Goal: Task Accomplishment & Management: Manage account settings

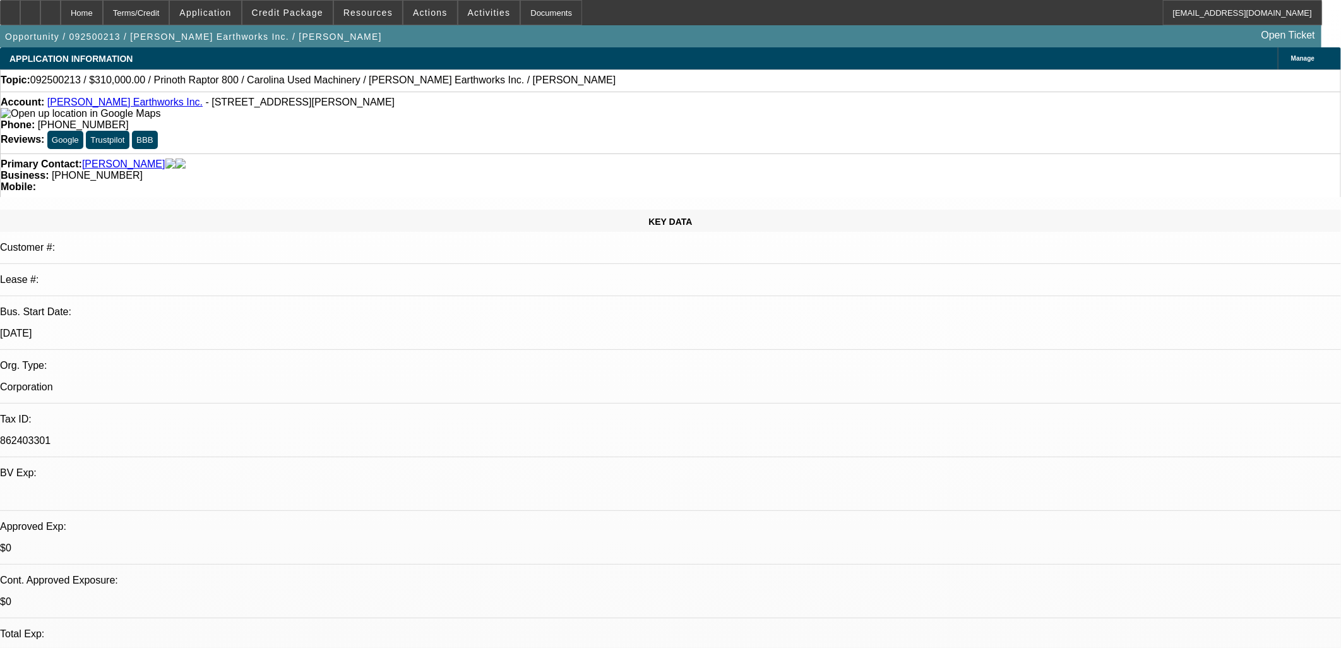
select select "0"
select select "0.1"
select select "4"
select select "0"
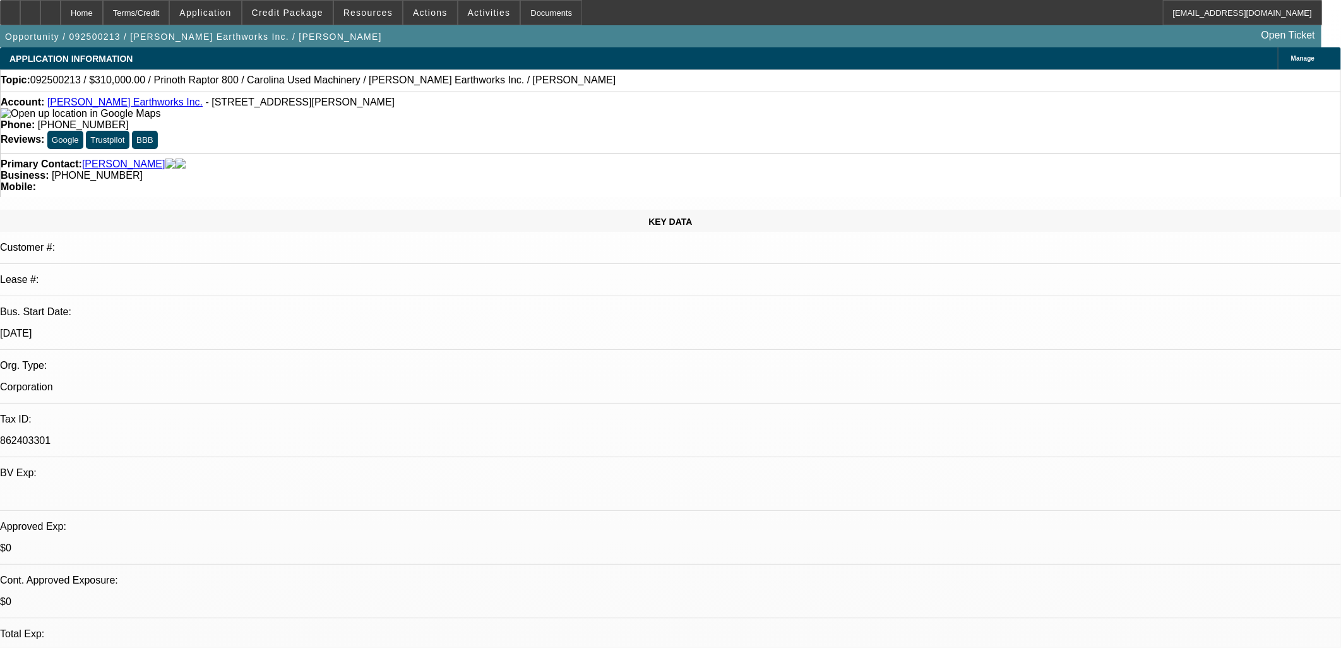
select select "0"
select select "0.1"
select select "4"
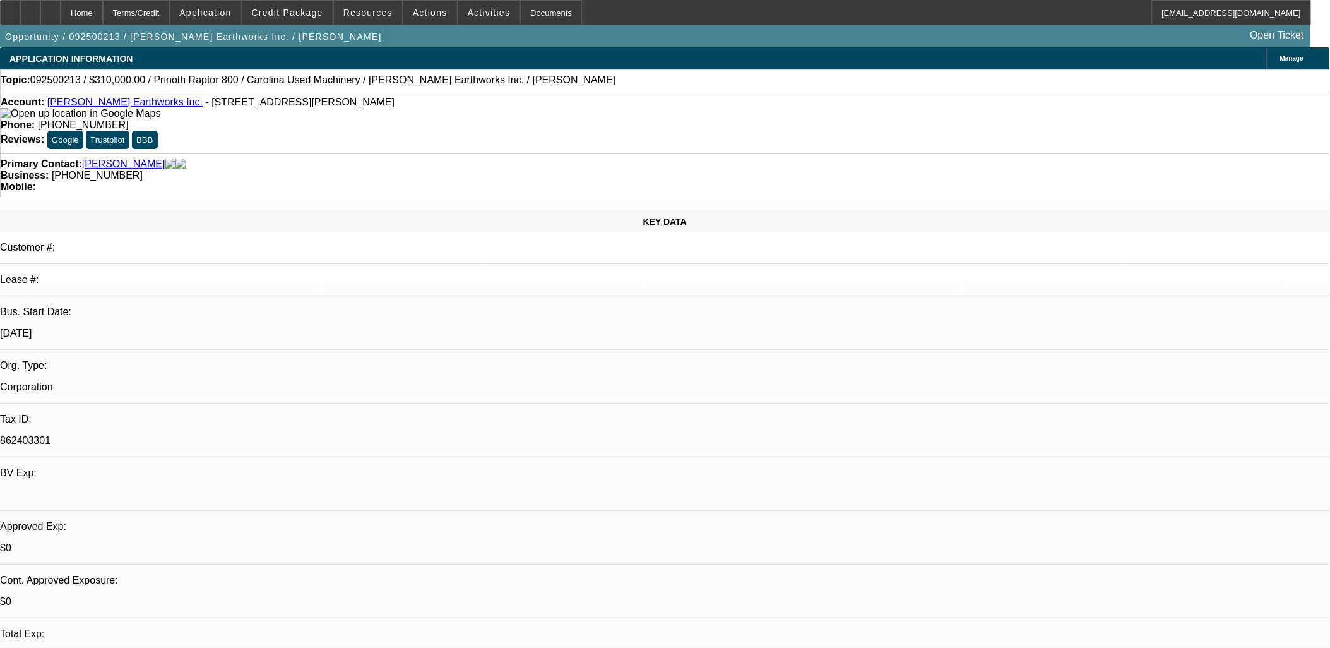
scroll to position [131, 0]
drag, startPoint x: 531, startPoint y: 304, endPoint x: 304, endPoint y: 281, distance: 228.9
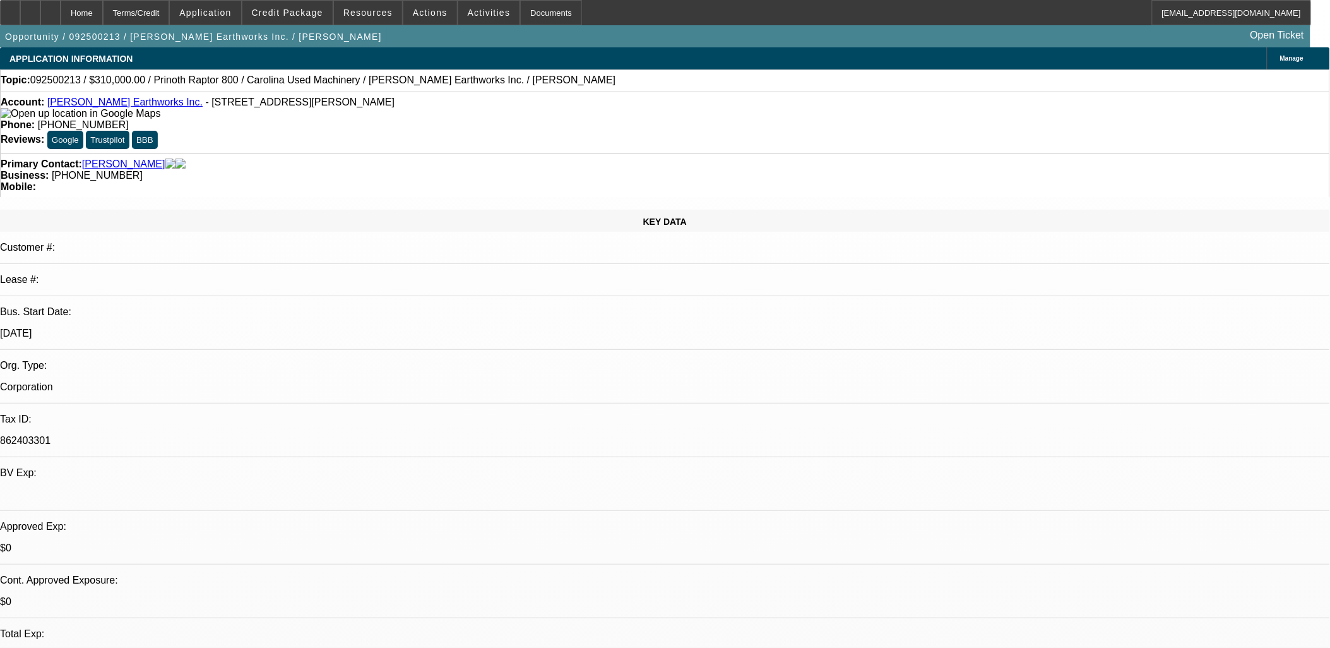
drag, startPoint x: 305, startPoint y: 278, endPoint x: 529, endPoint y: 319, distance: 227.9
drag, startPoint x: 529, startPoint y: 319, endPoint x: 531, endPoint y: 312, distance: 7.4
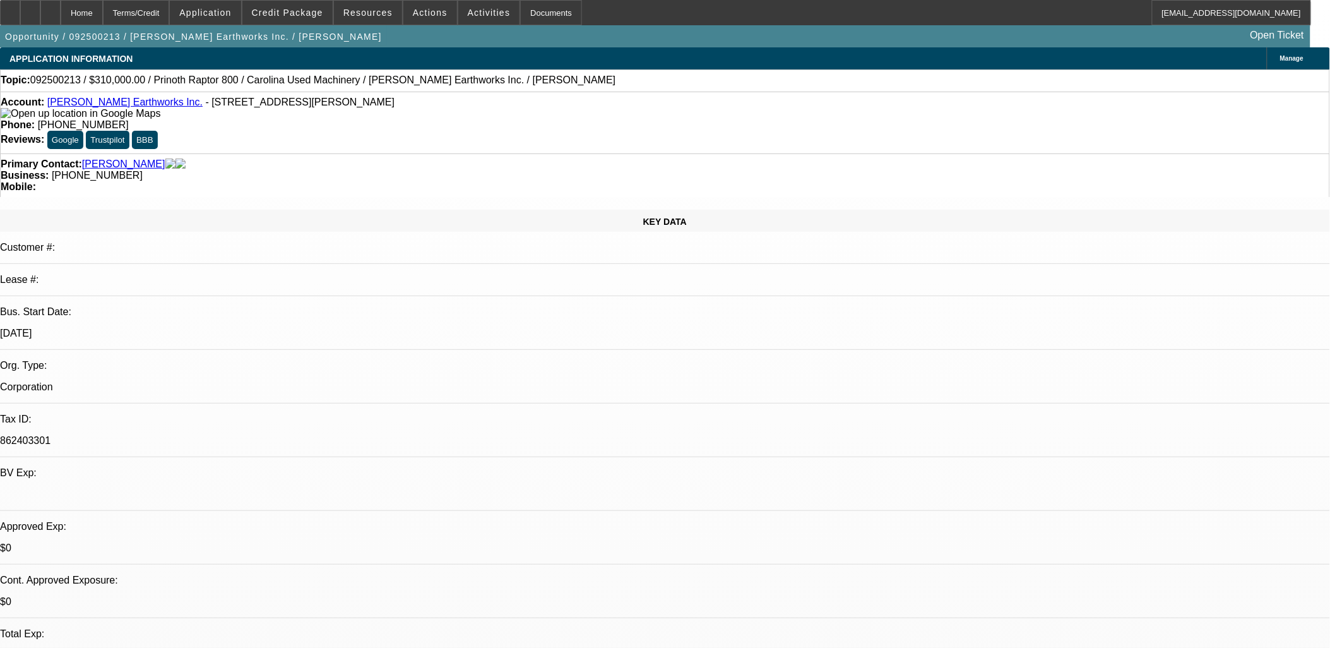
drag, startPoint x: 531, startPoint y: 312, endPoint x: 322, endPoint y: 270, distance: 213.8
drag, startPoint x: 307, startPoint y: 272, endPoint x: 543, endPoint y: 303, distance: 238.1
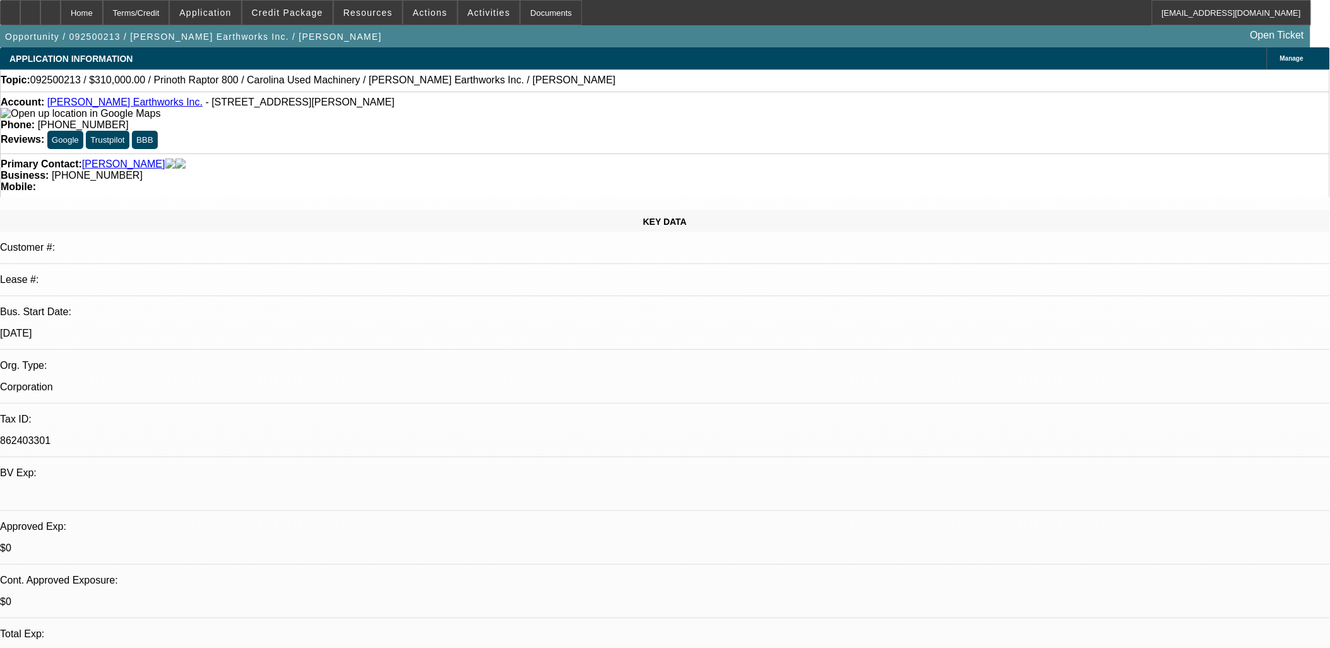
drag, startPoint x: 815, startPoint y: 314, endPoint x: 42, endPoint y: 98, distance: 803.3
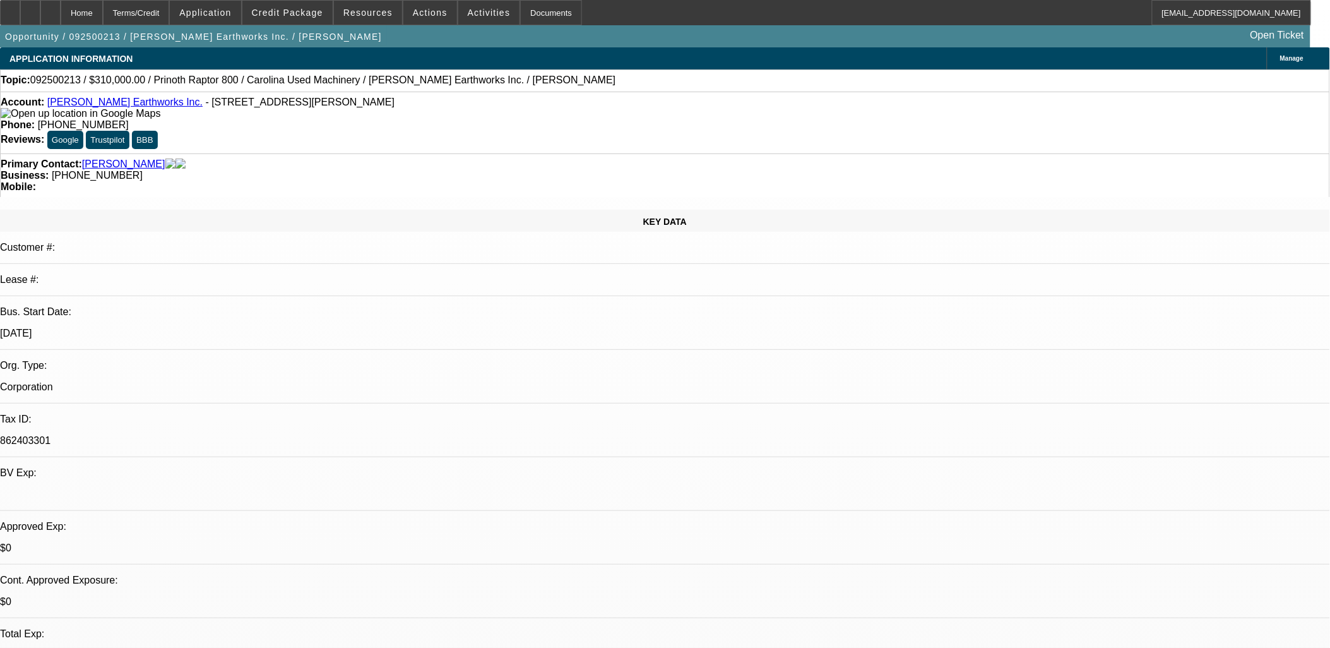
drag, startPoint x: 42, startPoint y: 98, endPoint x: 20, endPoint y: 109, distance: 24.3
click at [20, 107] on strong "Account:" at bounding box center [23, 102] width 44 height 11
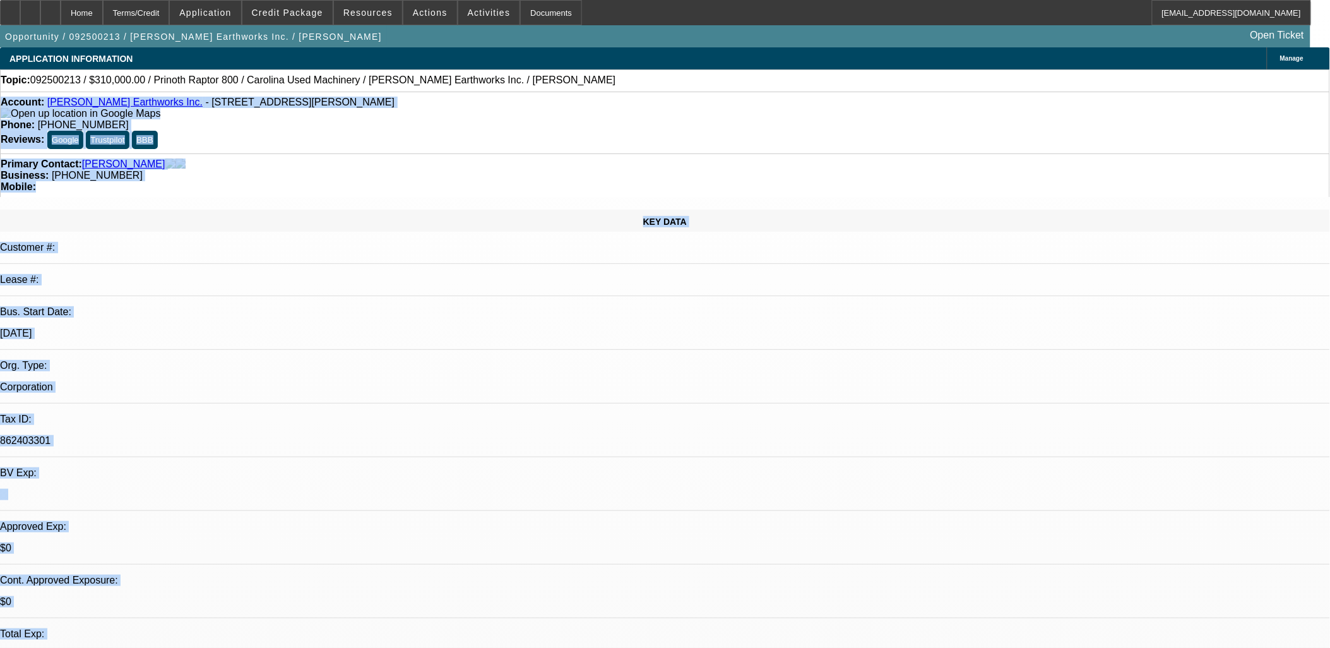
drag, startPoint x: 20, startPoint y: 109, endPoint x: 841, endPoint y: 381, distance: 865.0
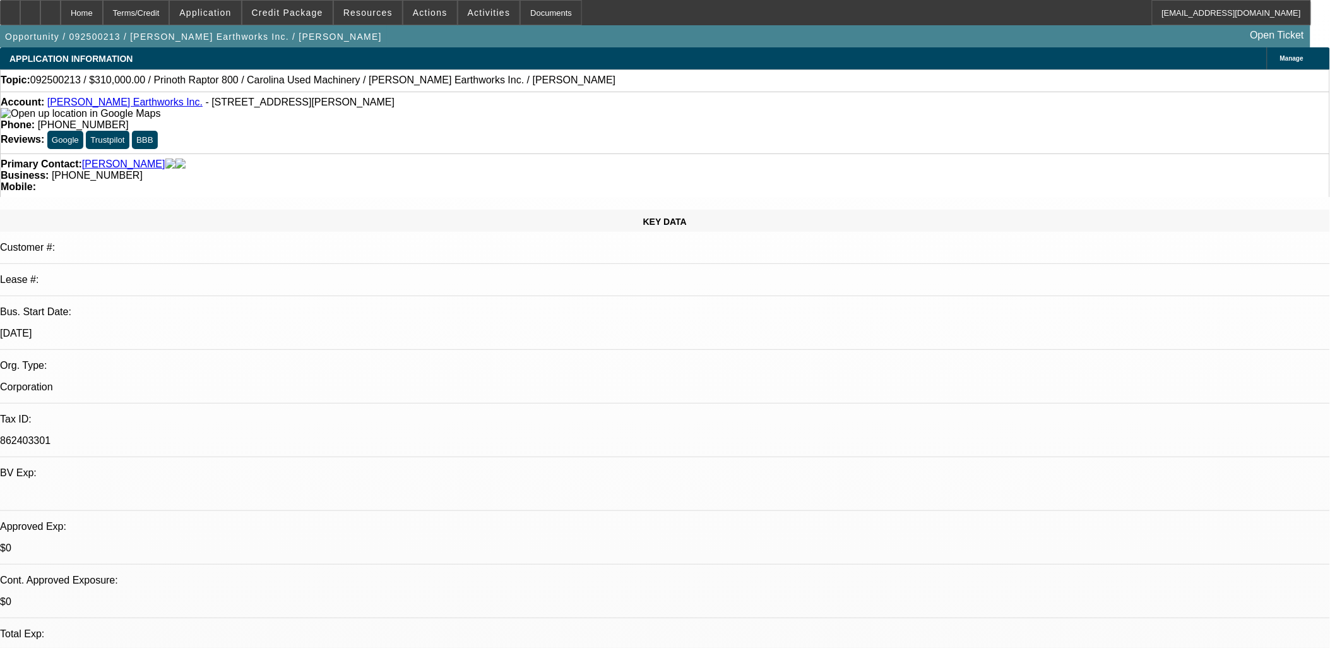
drag, startPoint x: 852, startPoint y: 380, endPoint x: 43, endPoint y: 85, distance: 861.2
drag, startPoint x: 43, startPoint y: 85, endPoint x: 18, endPoint y: 87, distance: 25.3
click at [18, 86] on div "Topic: 092500213 / $310,000.00 / Prinoth Raptor 800 / Carolina Used Machinery /…" at bounding box center [665, 79] width 1329 height 11
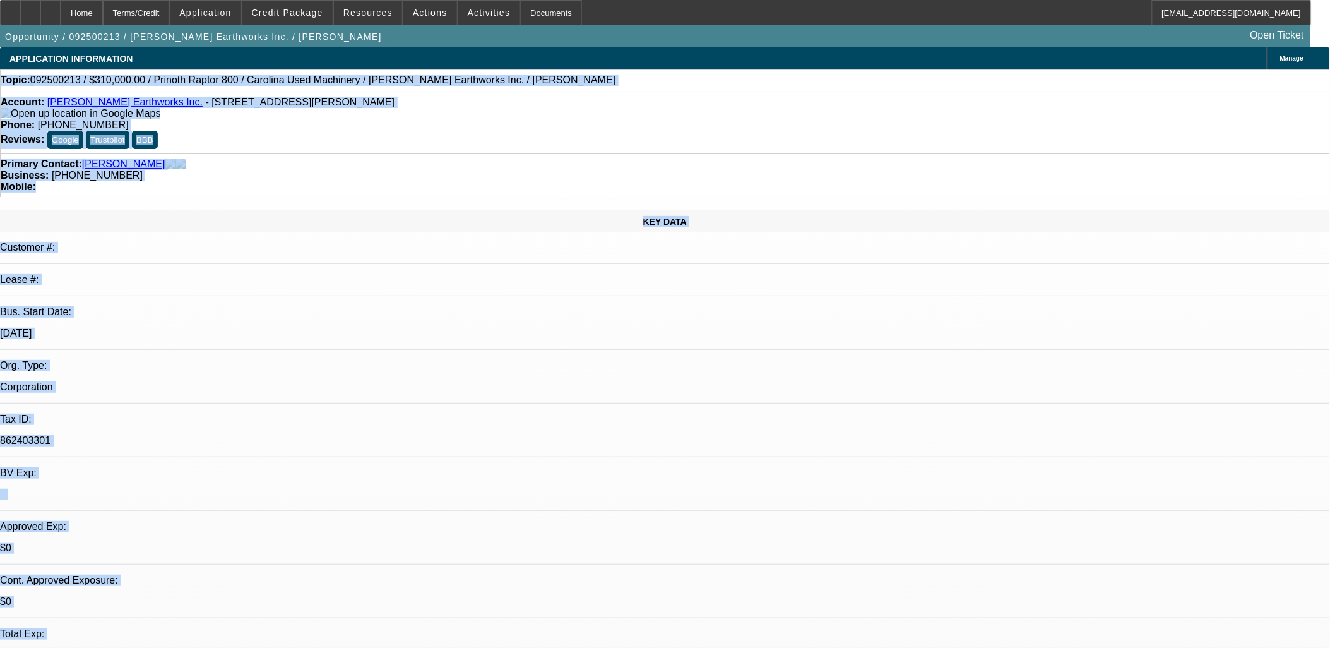
drag, startPoint x: 9, startPoint y: 81, endPoint x: 879, endPoint y: 477, distance: 955.0
drag, startPoint x: 879, startPoint y: 477, endPoint x: 885, endPoint y: 477, distance: 6.3
drag, startPoint x: 887, startPoint y: 480, endPoint x: 30, endPoint y: 35, distance: 964.9
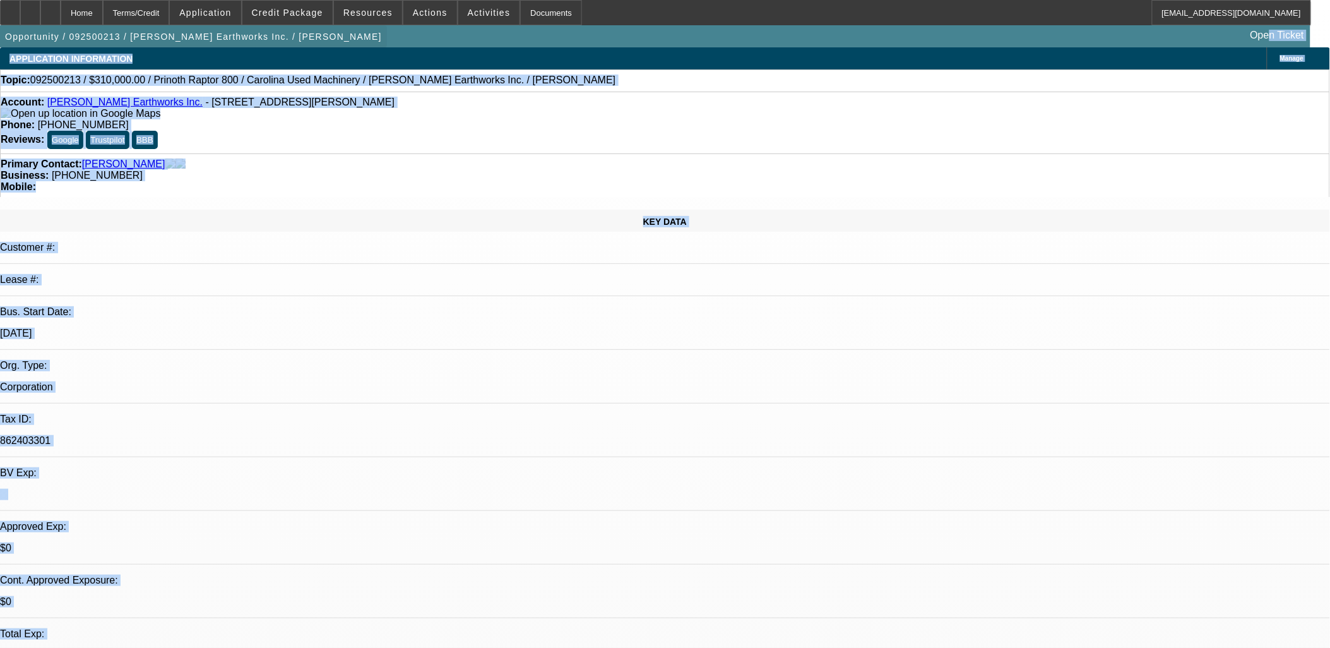
drag, startPoint x: 30, startPoint y: 35, endPoint x: 9, endPoint y: 49, distance: 25.2
click at [9, 48] on span "button" at bounding box center [193, 36] width 387 height 30
drag, startPoint x: 9, startPoint y: 49, endPoint x: 13, endPoint y: 61, distance: 13.2
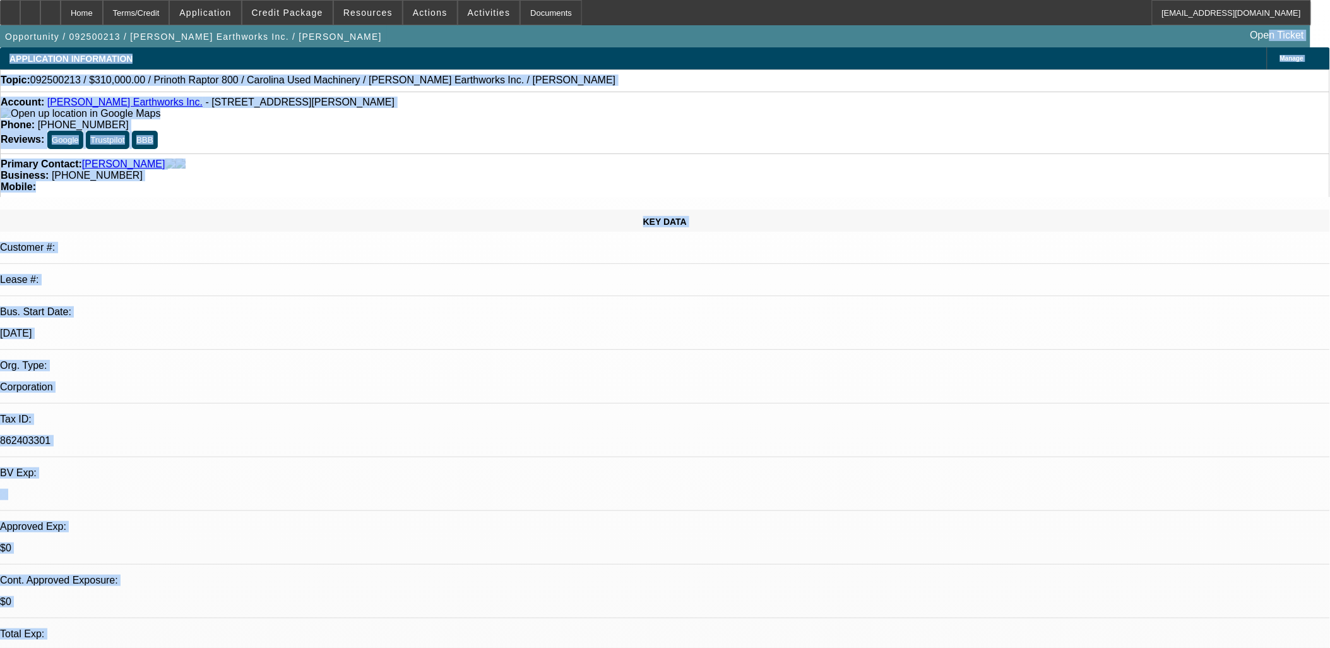
click at [13, 61] on div "APPLICATION INFORMATION" at bounding box center [71, 58] width 142 height 23
drag, startPoint x: 13, startPoint y: 61, endPoint x: 872, endPoint y: 598, distance: 1013.3
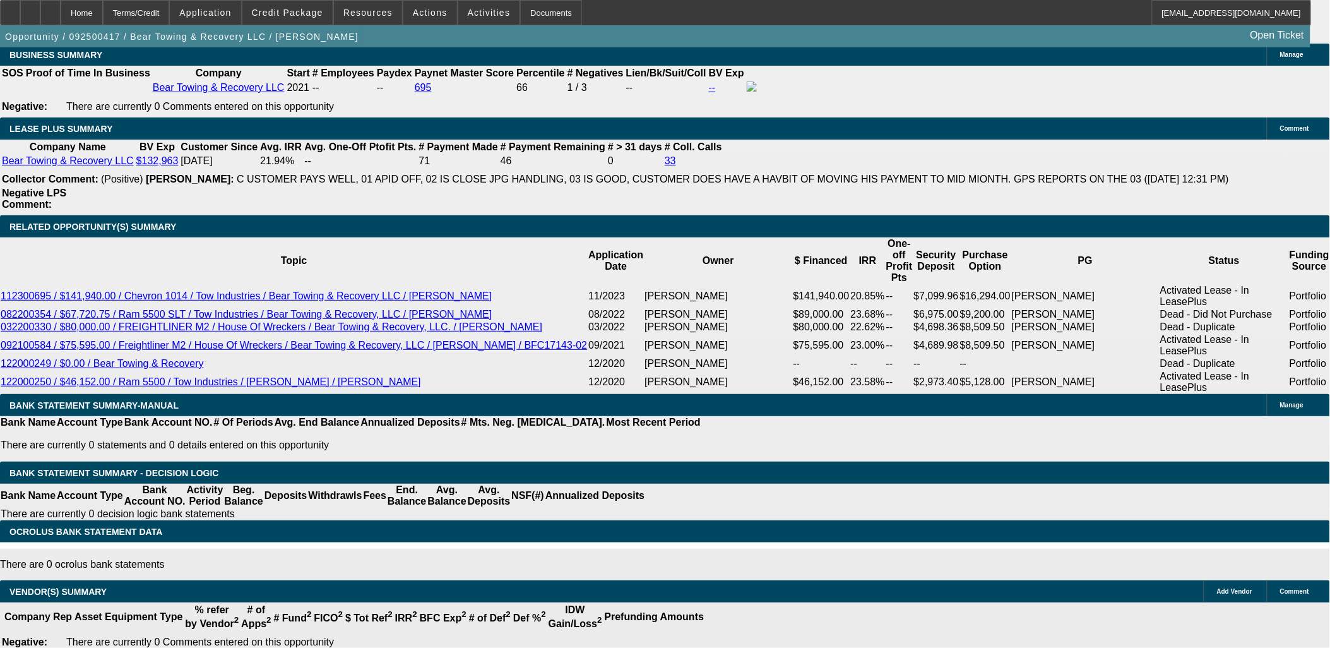
select select "0.1"
select select "0"
select select "0.1"
select select "0"
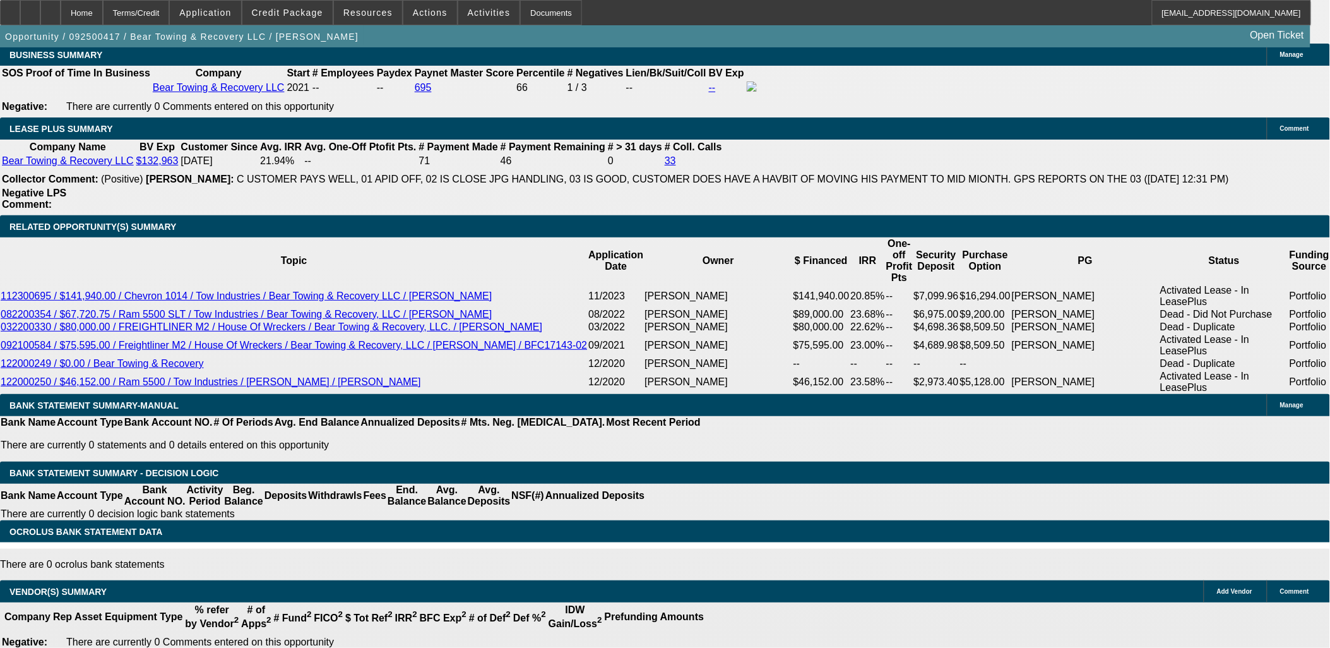
select select "0.1"
select select "0"
select select "0.1"
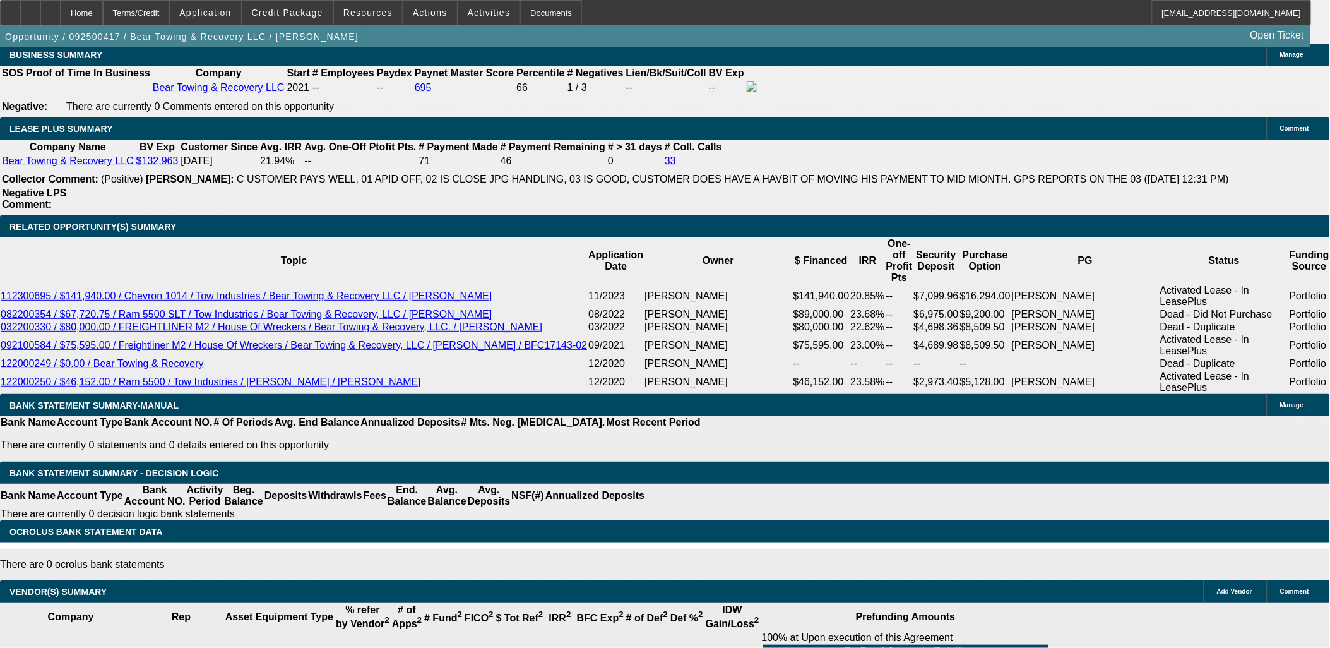
scroll to position [1794, 0]
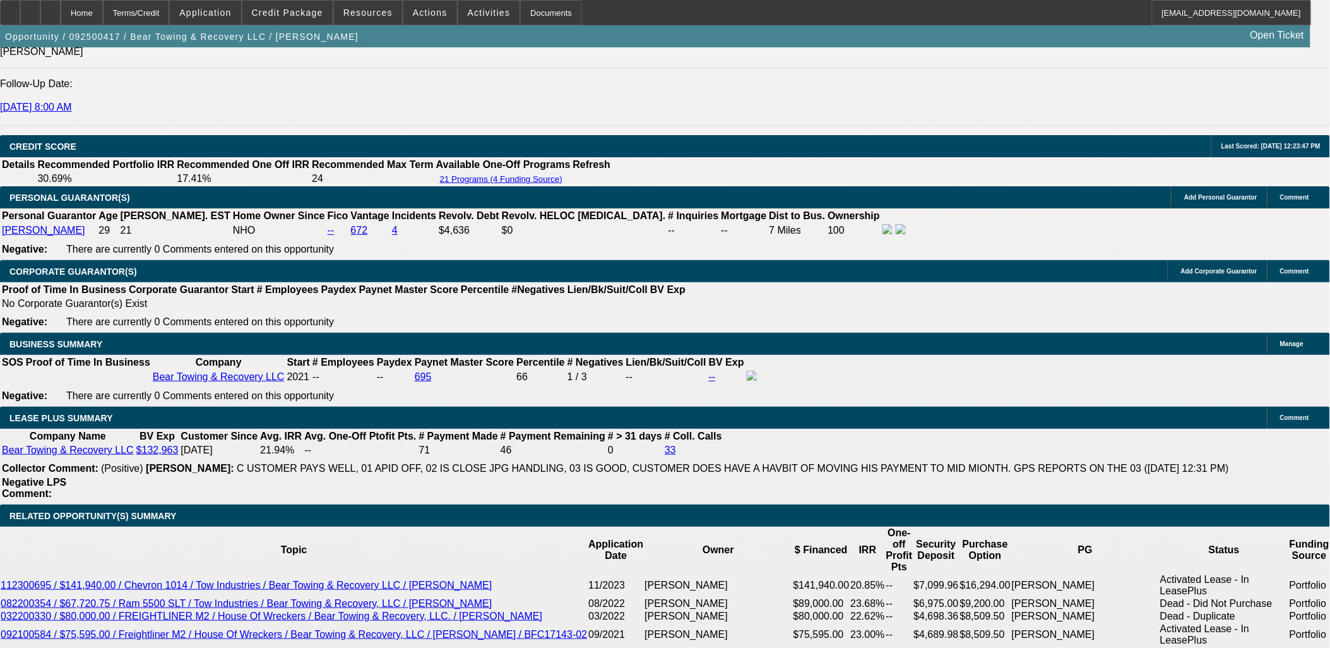
select select "1"
select select "3"
select select "4"
select select "1"
select select "3"
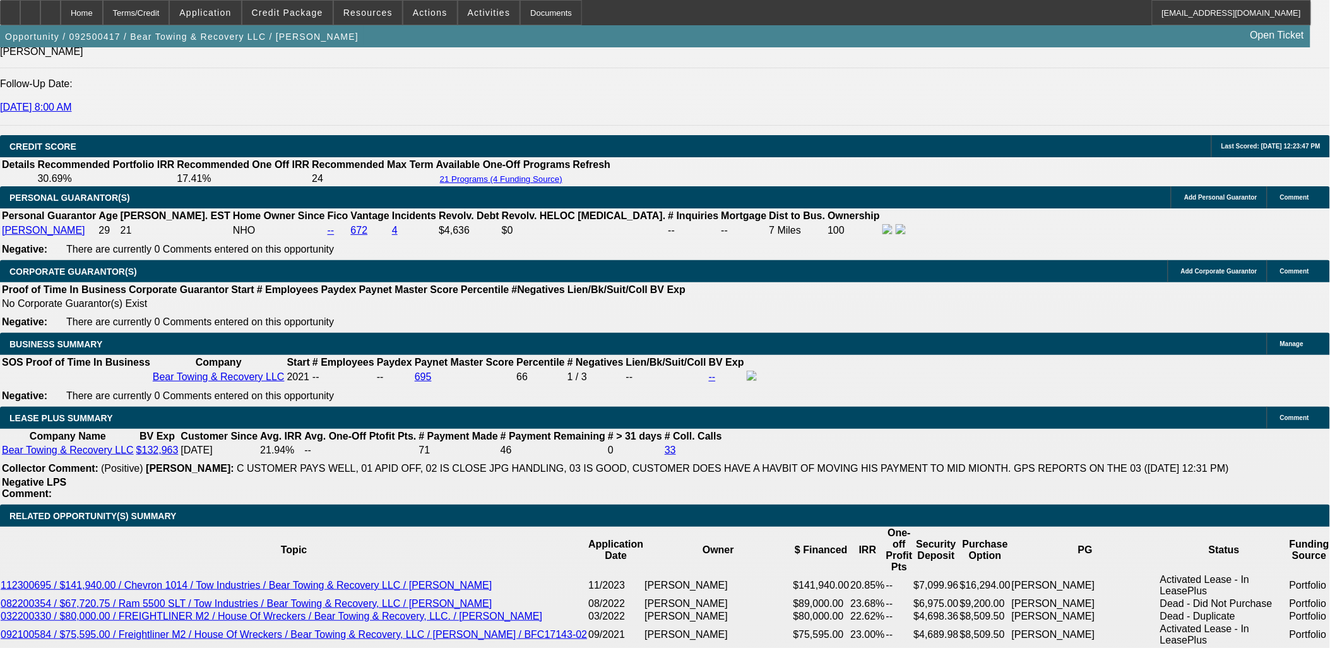
select select "4"
select select "1"
select select "3"
select select "4"
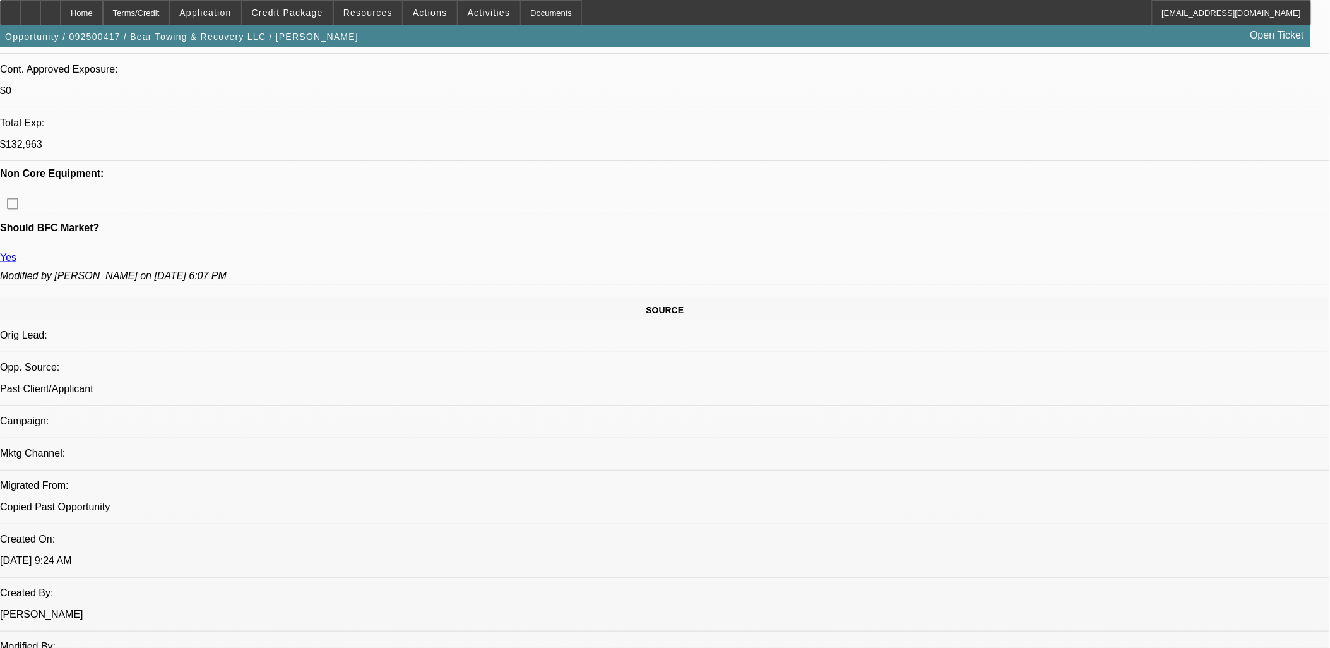
scroll to position [0, 0]
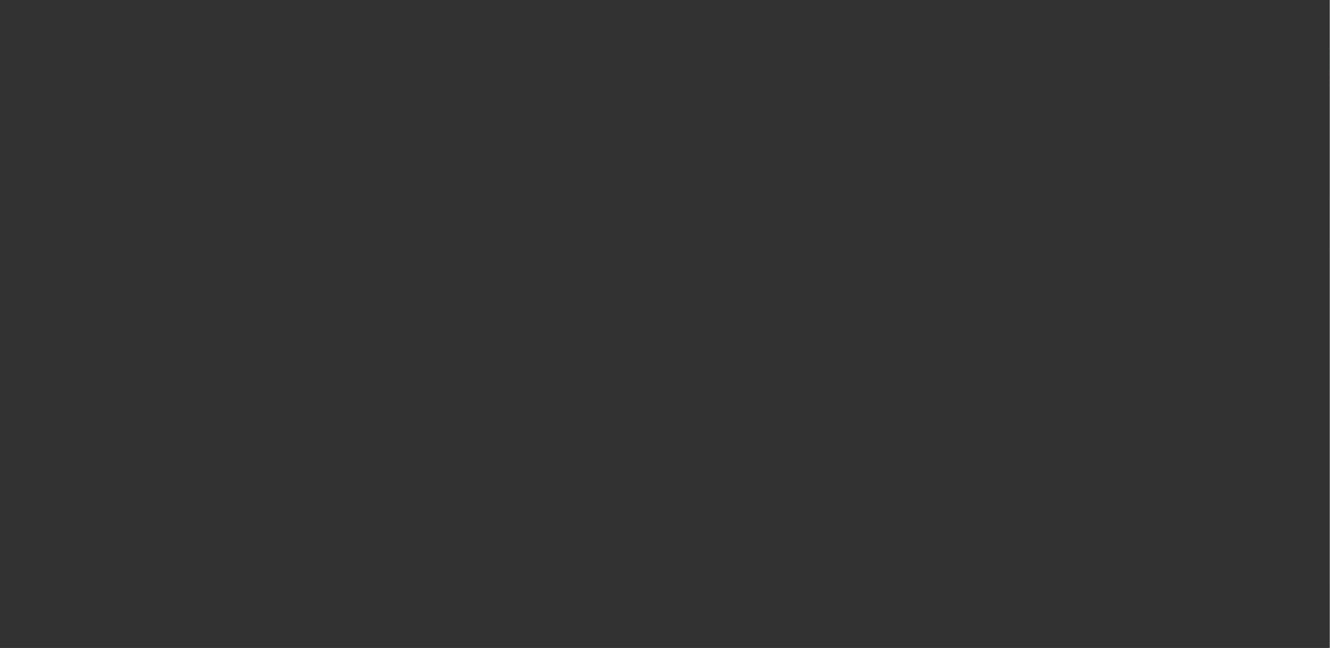
select select "0"
select select "2"
select select "0"
select select "6"
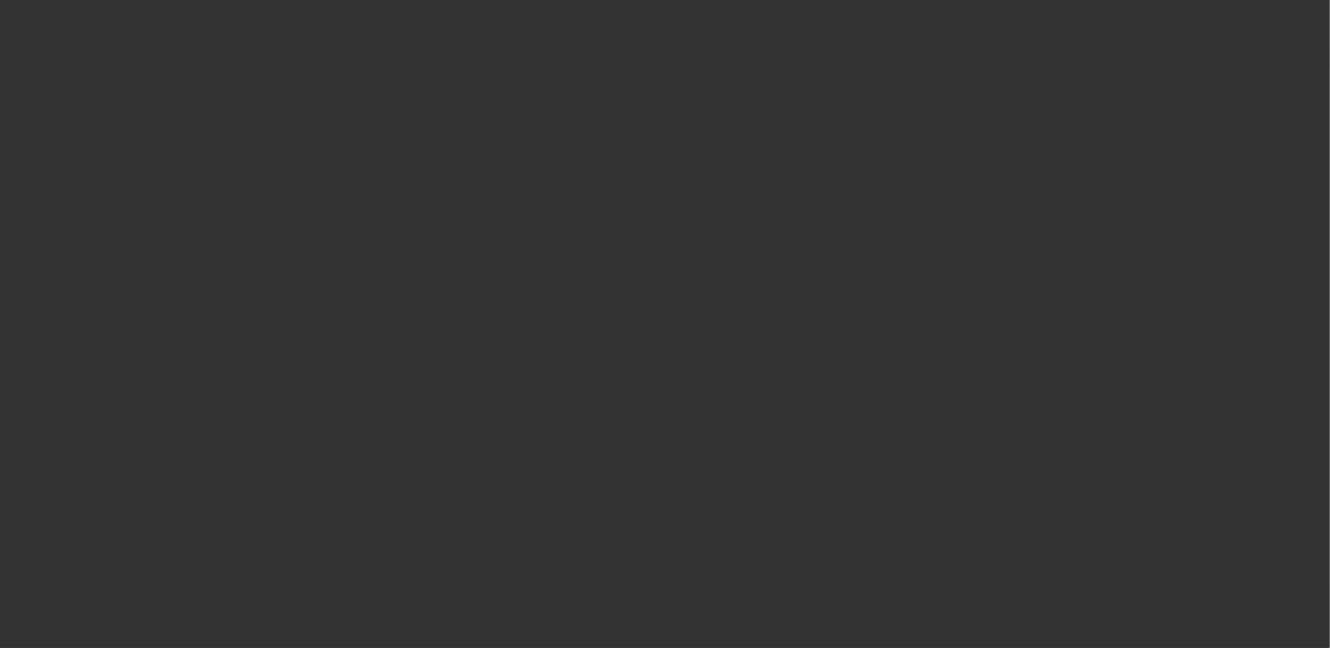
select select "0"
select select "0.1"
select select "4"
select select "0"
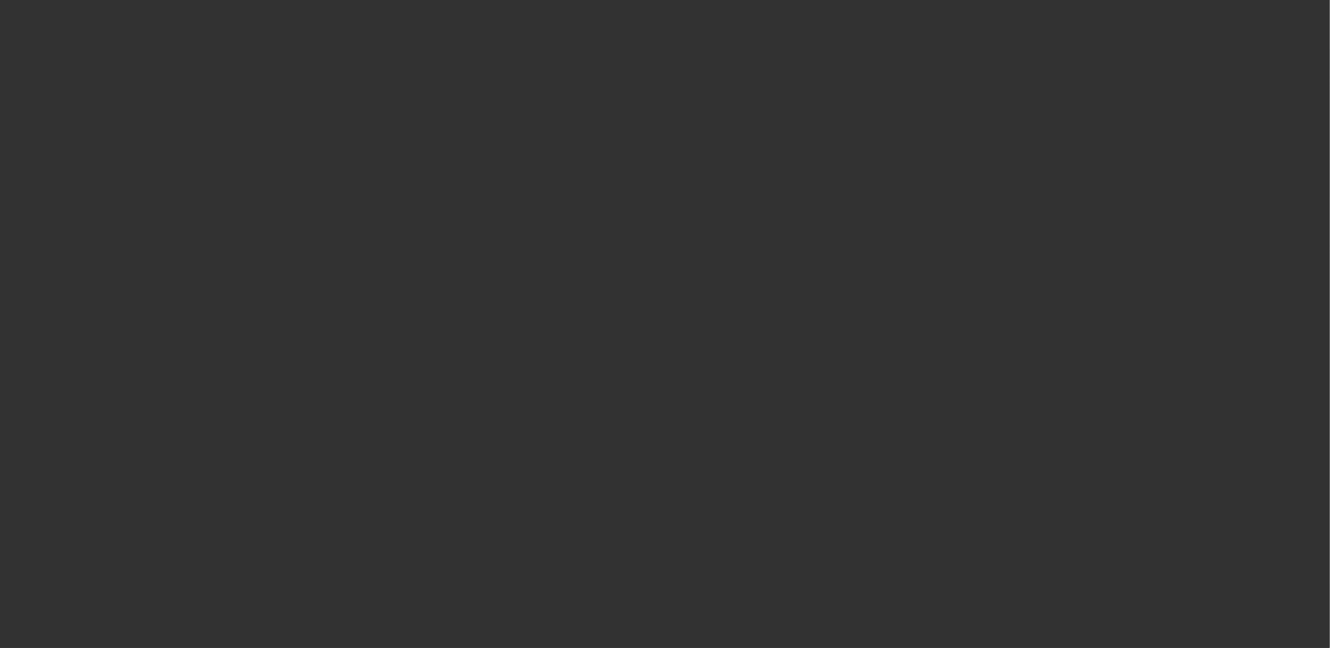
select select "2"
select select "0.1"
select select "4"
select select "0"
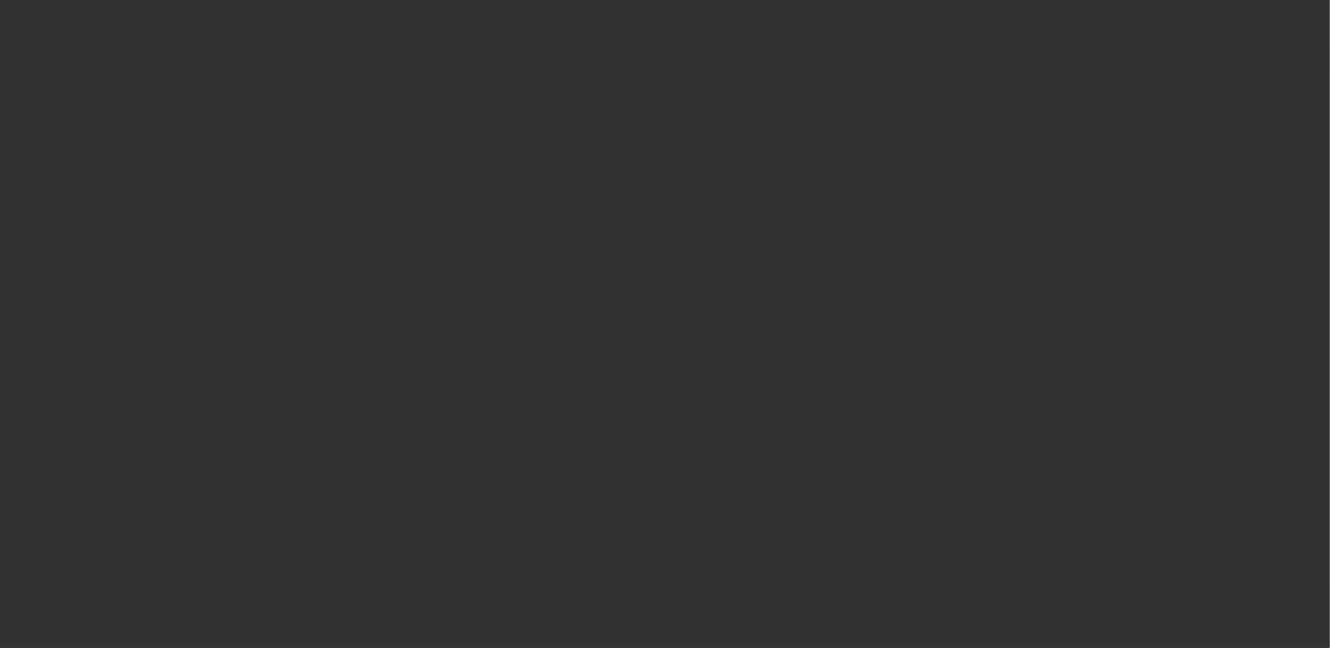
select select "2"
select select "0.1"
select select "4"
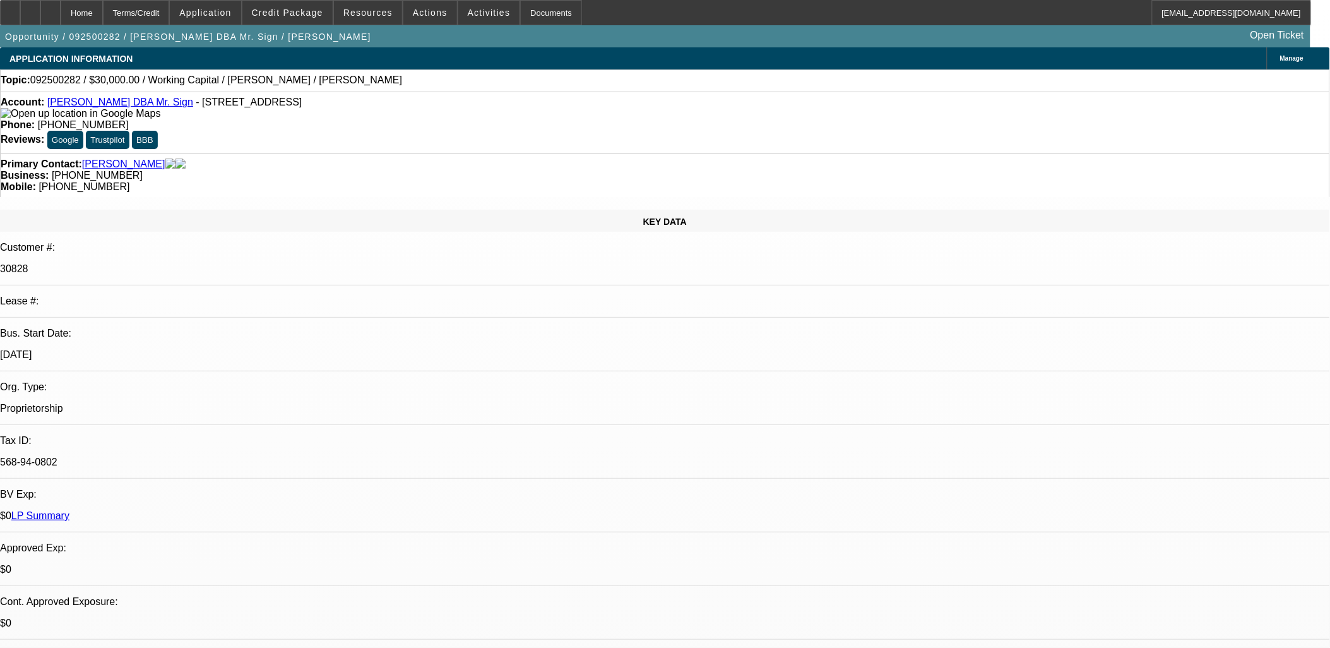
drag, startPoint x: 1014, startPoint y: 187, endPoint x: 1005, endPoint y: 209, distance: 23.8
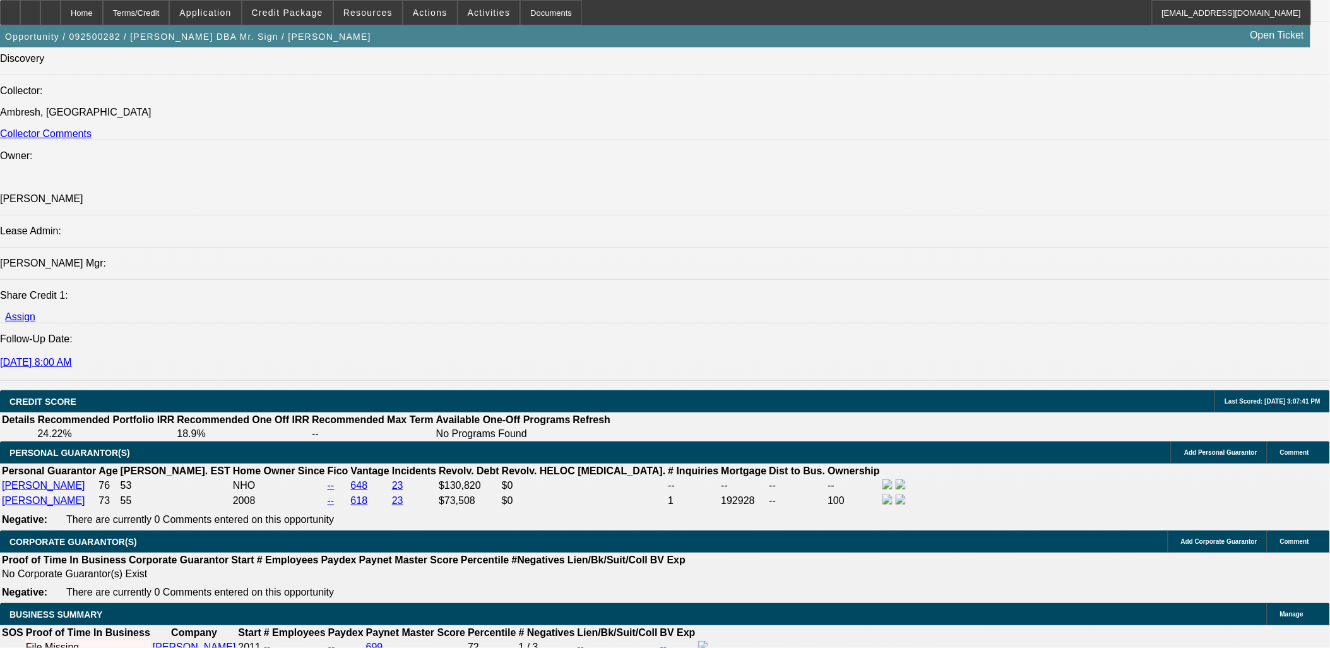
scroll to position [1613, 0]
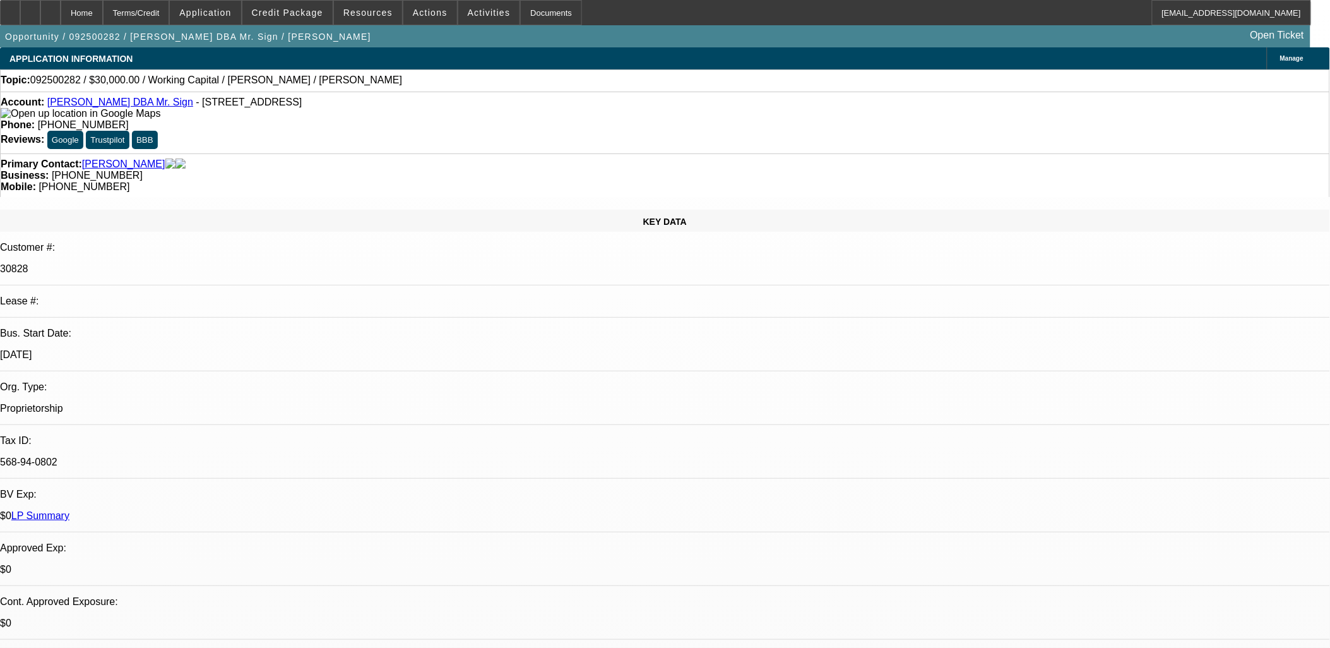
scroll to position [0, 0]
